Goal: Navigation & Orientation: Go to known website

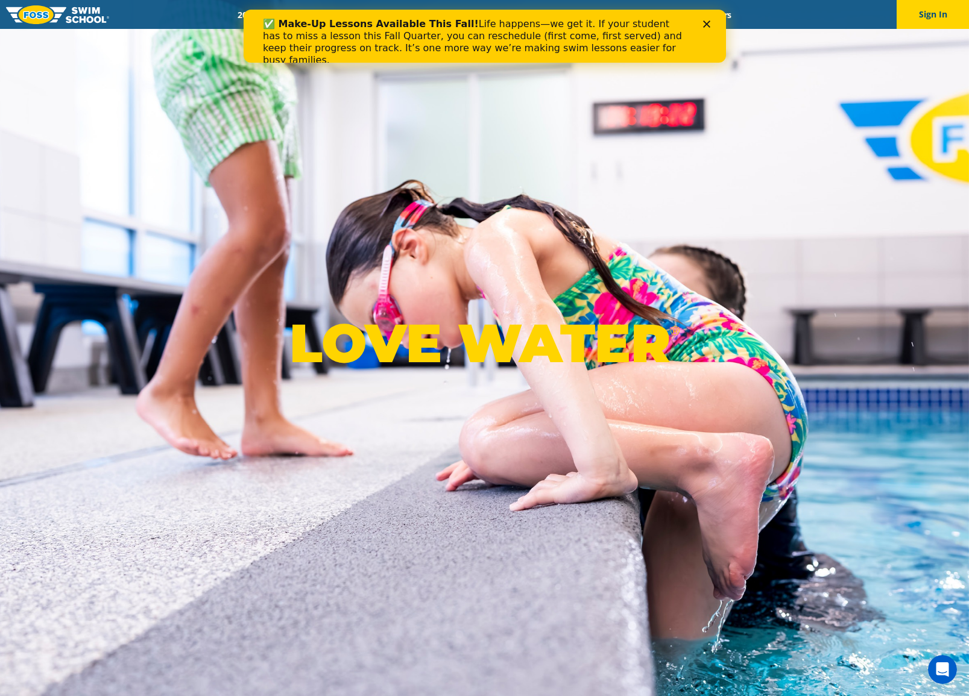
click at [704, 25] on polygon "Close" at bounding box center [705, 23] width 7 height 7
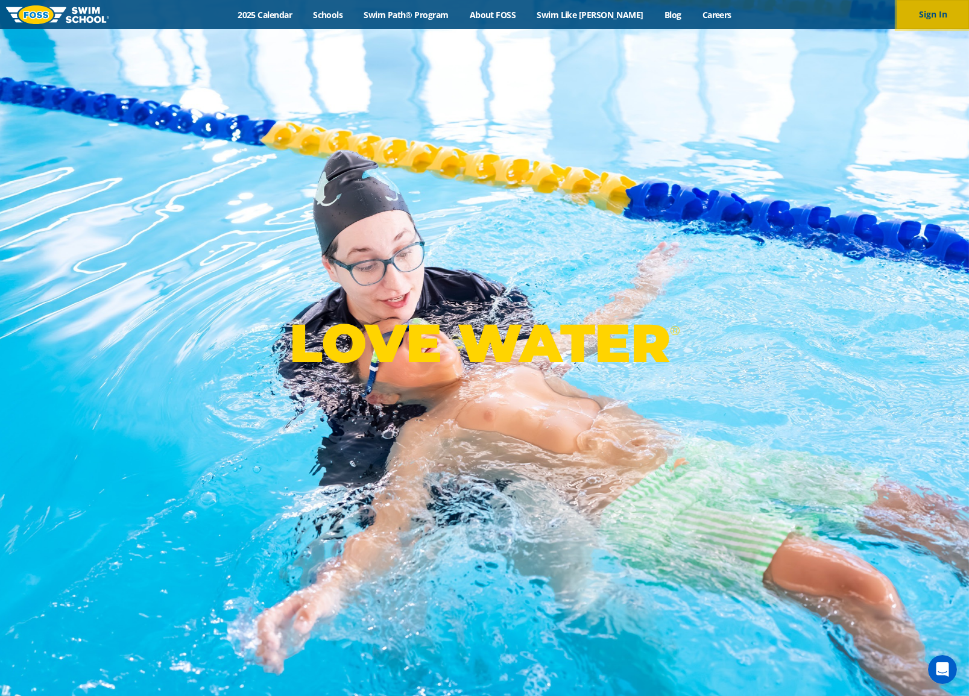
click at [928, 13] on button "Sign In" at bounding box center [933, 14] width 72 height 29
